Goal: Find specific page/section: Find specific page/section

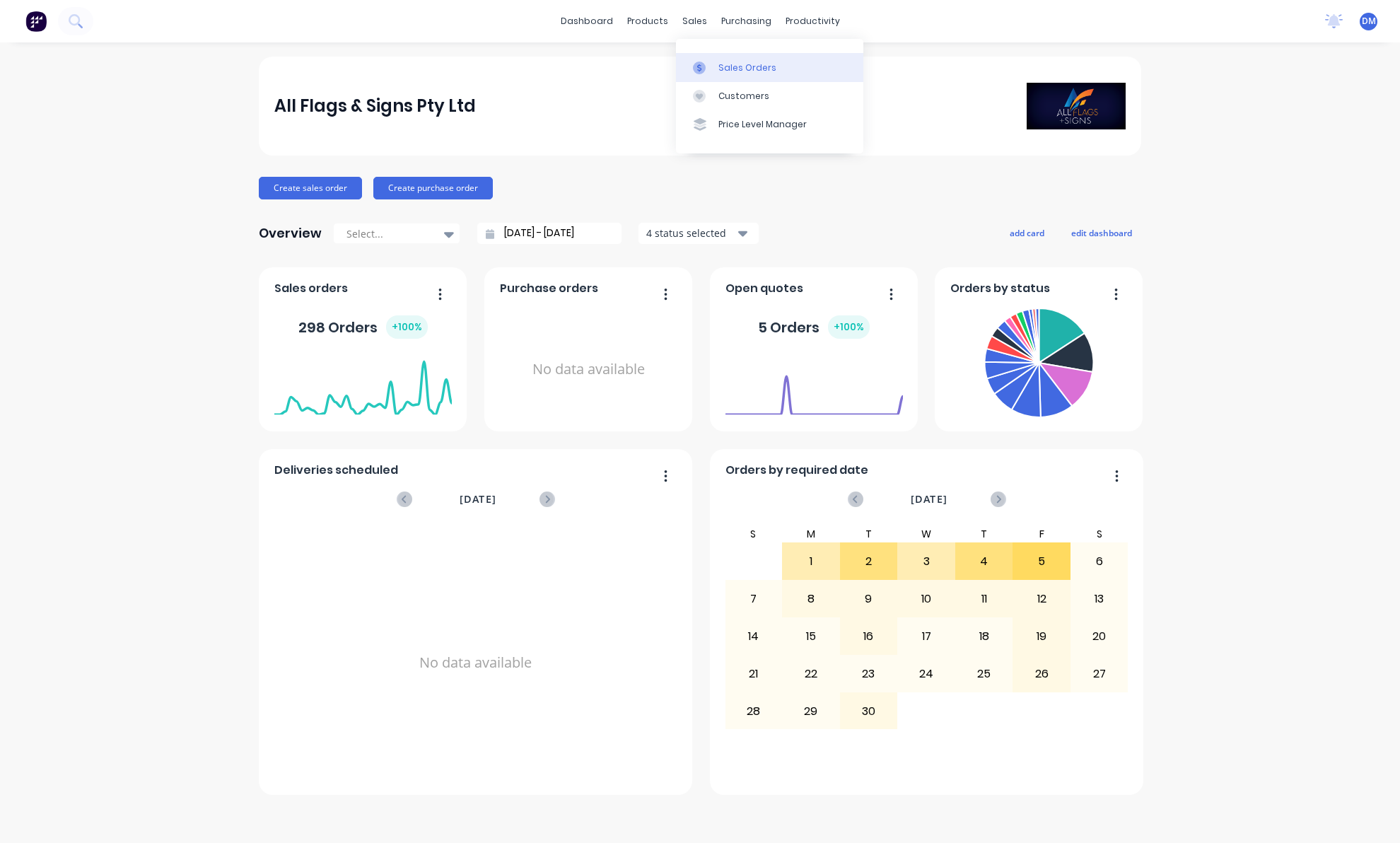
click at [731, 66] on div "Sales Orders" at bounding box center [746, 68] width 58 height 13
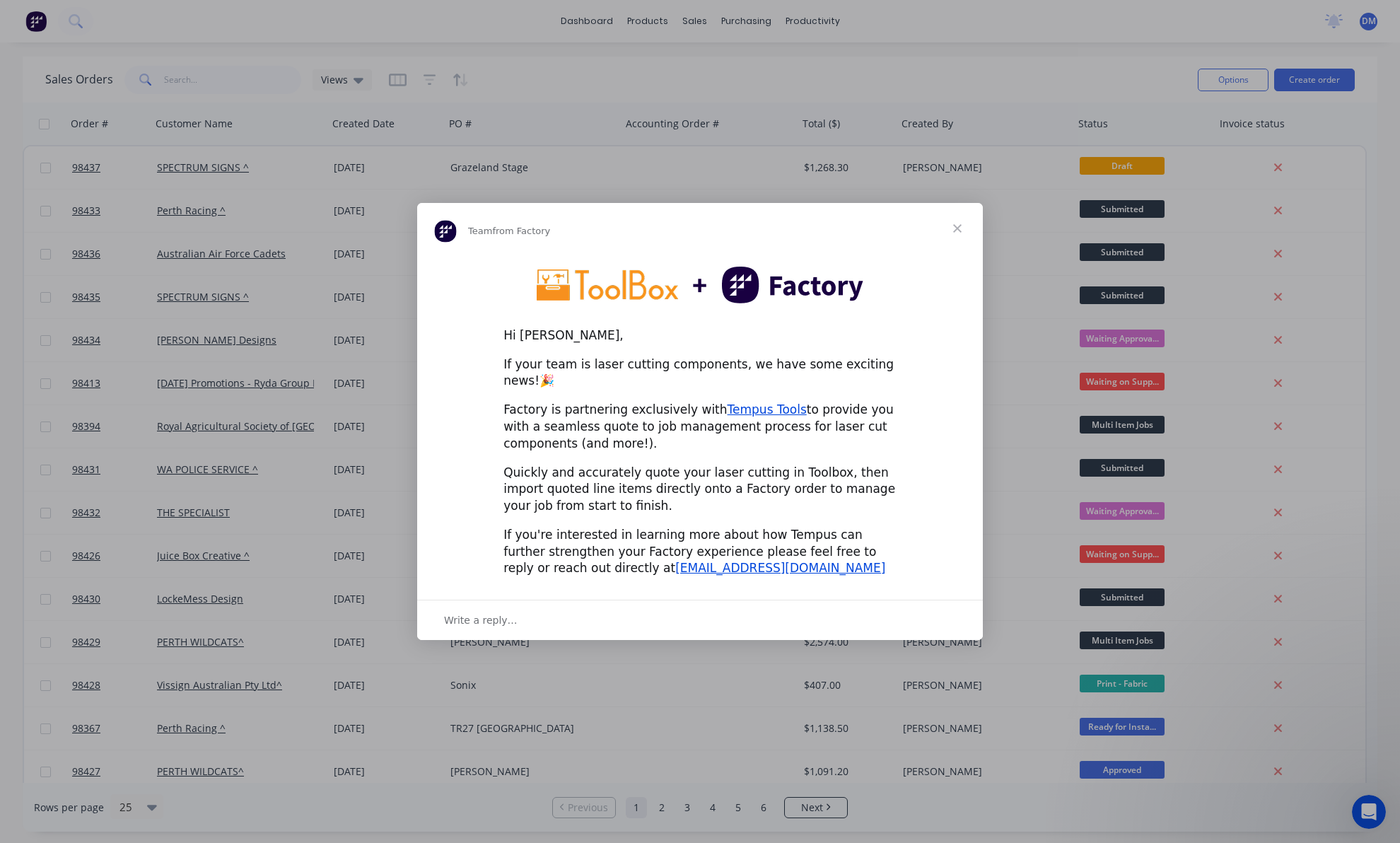
click at [959, 234] on span "Close" at bounding box center [957, 228] width 51 height 51
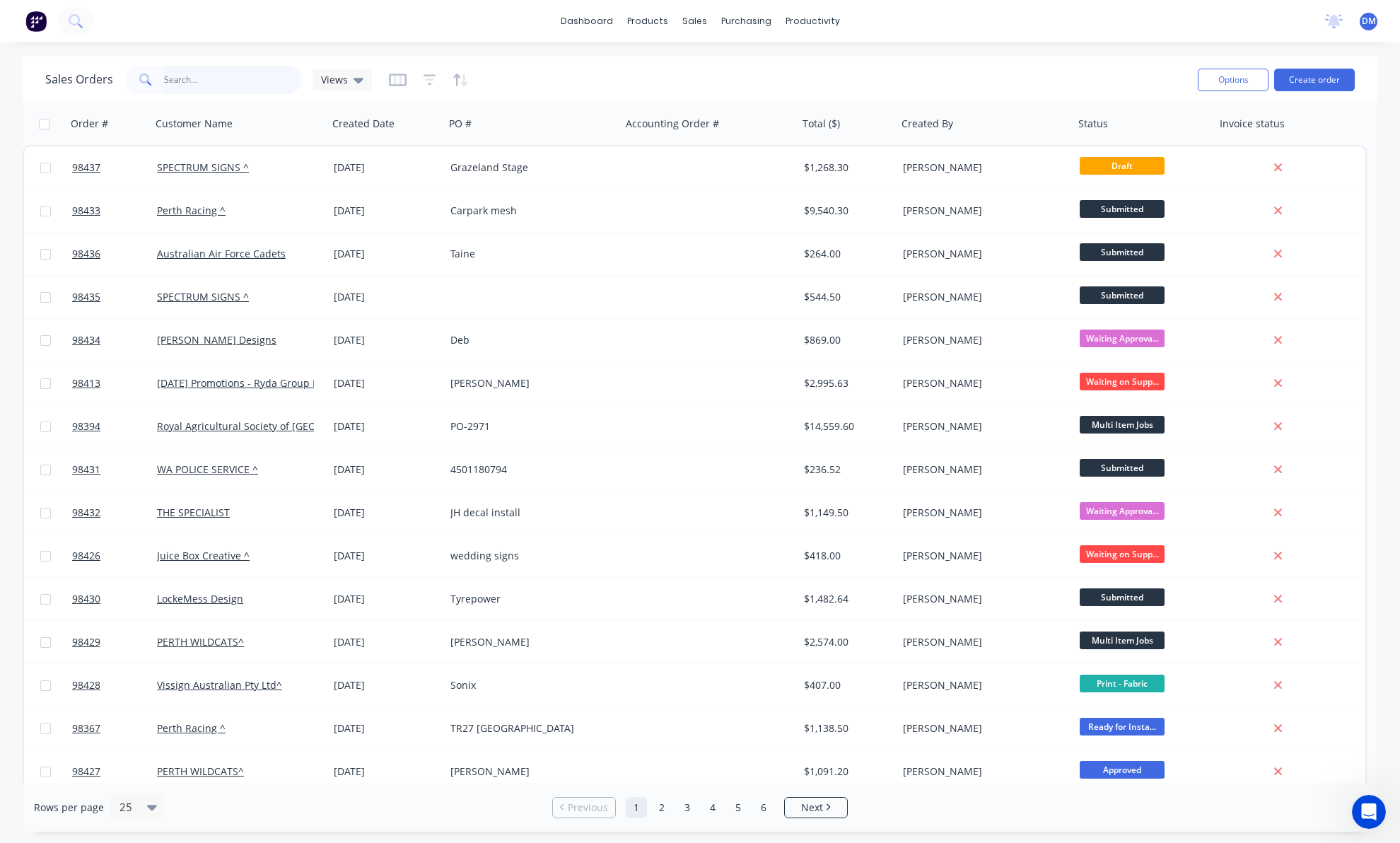
click at [171, 79] on input "text" at bounding box center [233, 80] width 138 height 29
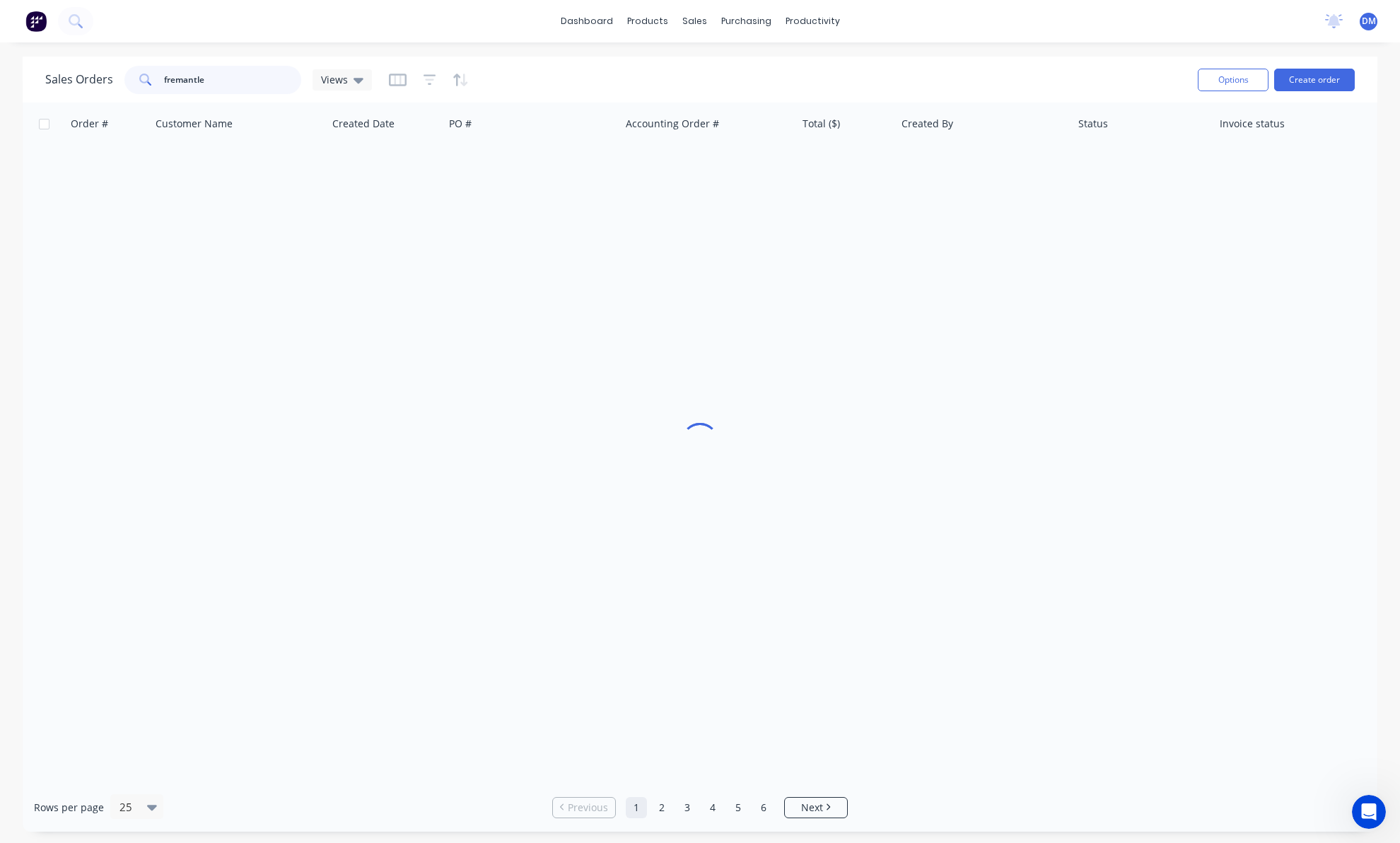
type input "fremantle"
